Goal: Transaction & Acquisition: Purchase product/service

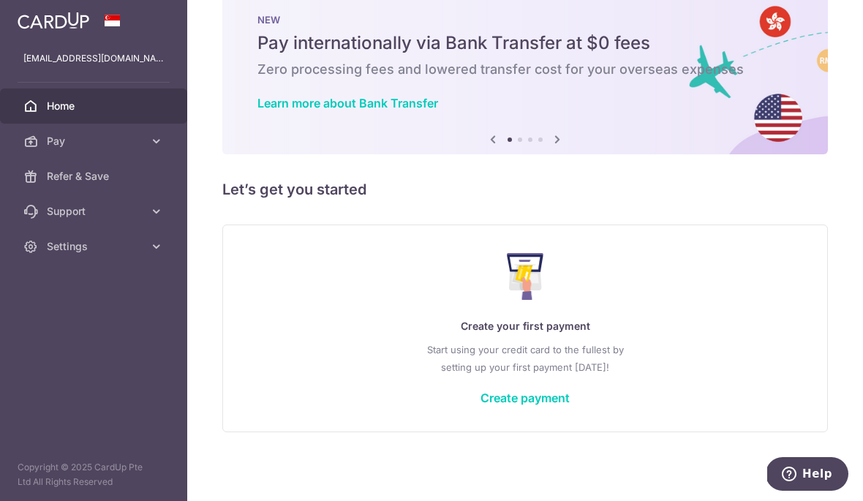
scroll to position [37, 0]
click at [480, 405] on link "Create payment" at bounding box center [524, 398] width 89 height 15
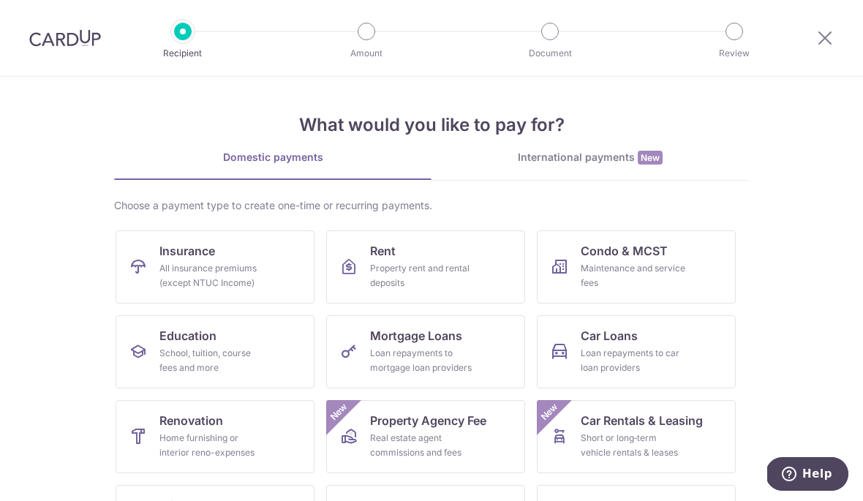
click at [543, 159] on div "International payments New" at bounding box center [589, 157] width 317 height 15
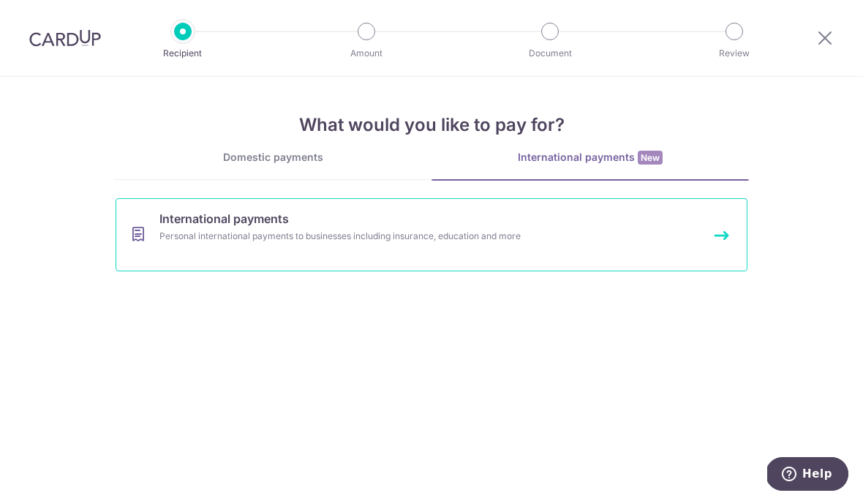
click at [489, 241] on div "Personal international payments to businesses including insurance, education an…" at bounding box center [411, 236] width 505 height 15
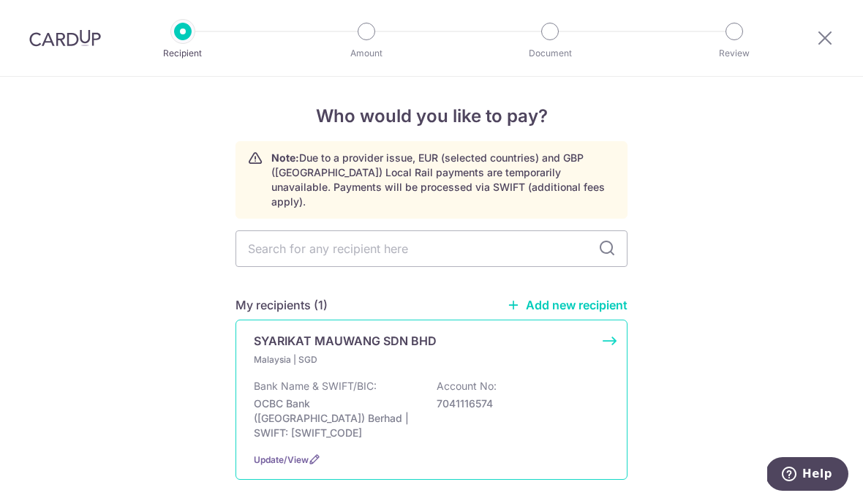
scroll to position [2, 0]
click at [307, 399] on p "OCBC Bank (Malaysia) Berhad | SWIFT: OCBCMYKLXXX" at bounding box center [336, 419] width 164 height 44
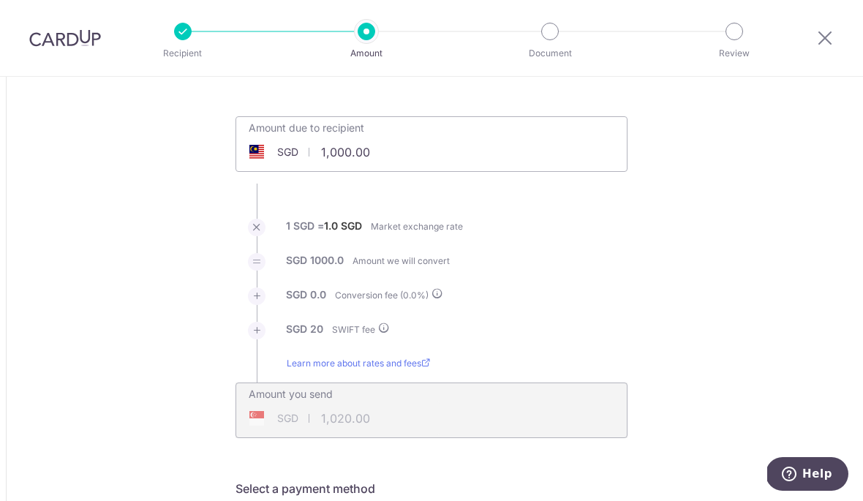
scroll to position [56, 0]
click at [363, 165] on input "1,000.00" at bounding box center [349, 153] width 226 height 34
type input "4,100.00"
type input "4,120.00"
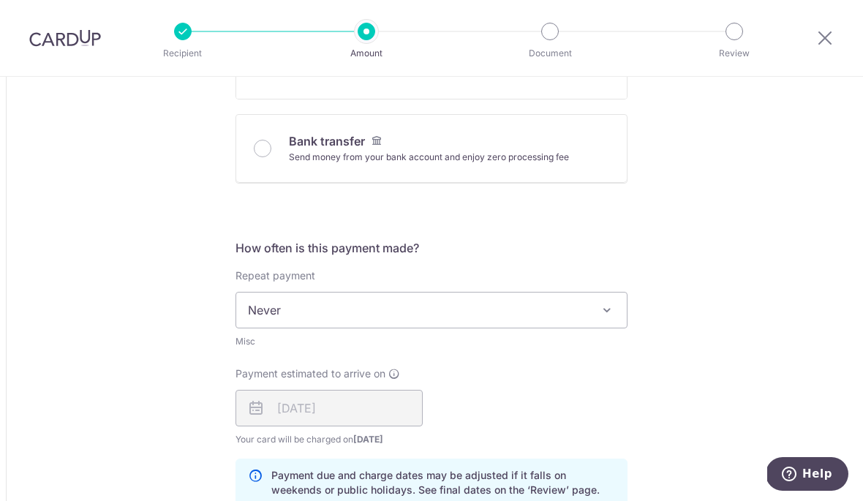
click at [595, 279] on div "Repeat payment Never Never Misc To set up monthly income tax payments on CardUp…" at bounding box center [431, 308] width 392 height 80
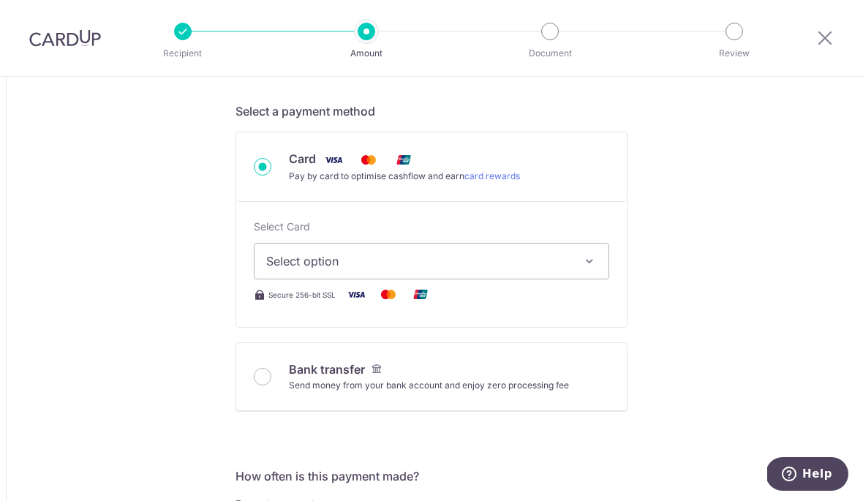
scroll to position [395, 0]
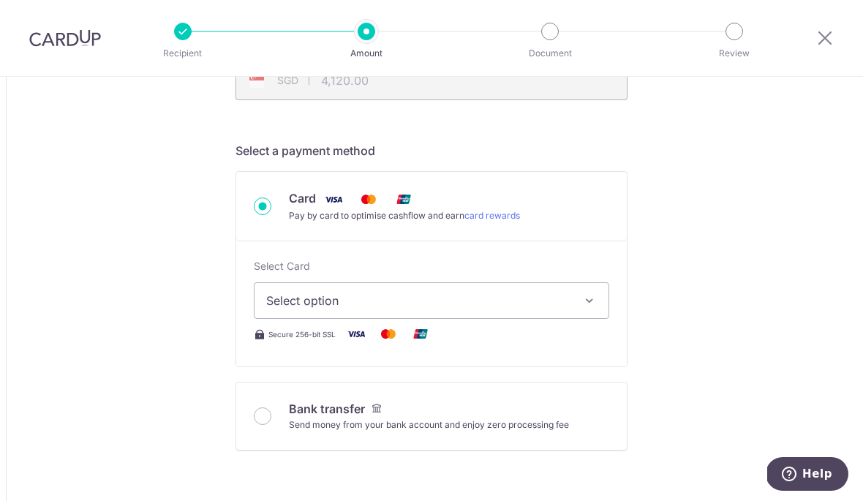
click at [380, 298] on span "Select option" at bounding box center [418, 301] width 304 height 18
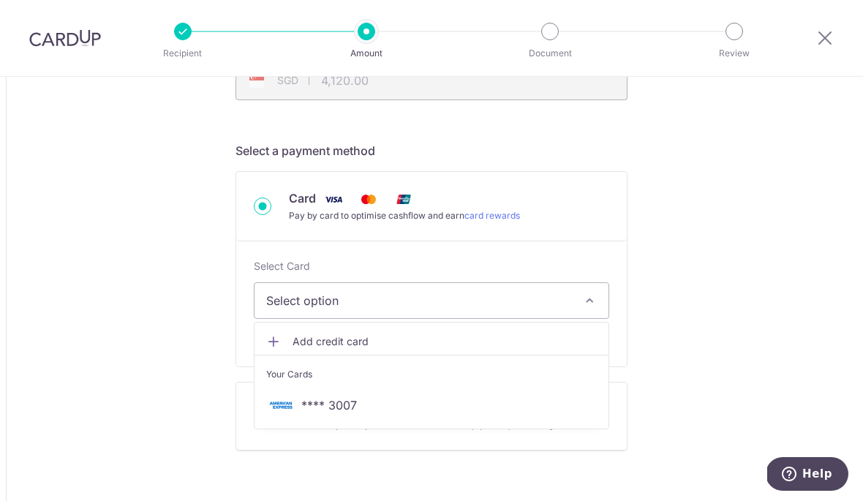
click at [338, 414] on span "**** 3007" at bounding box center [329, 405] width 56 height 18
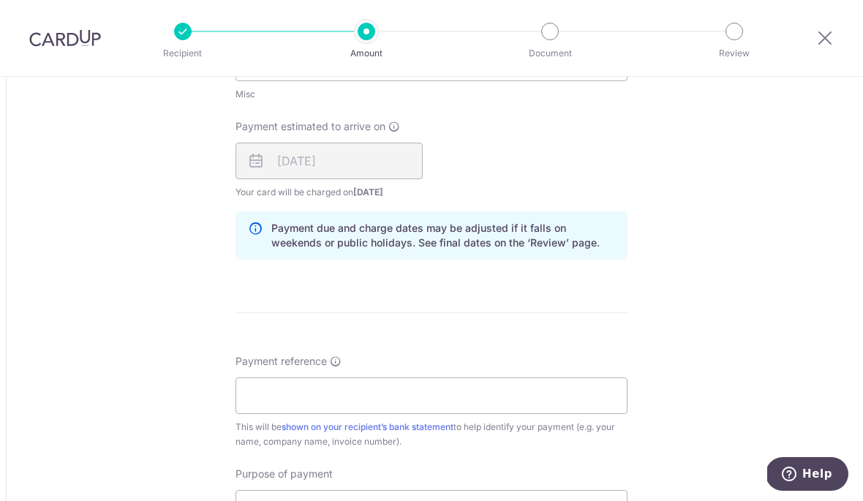
scroll to position [939, 0]
